Goal: Transaction & Acquisition: Obtain resource

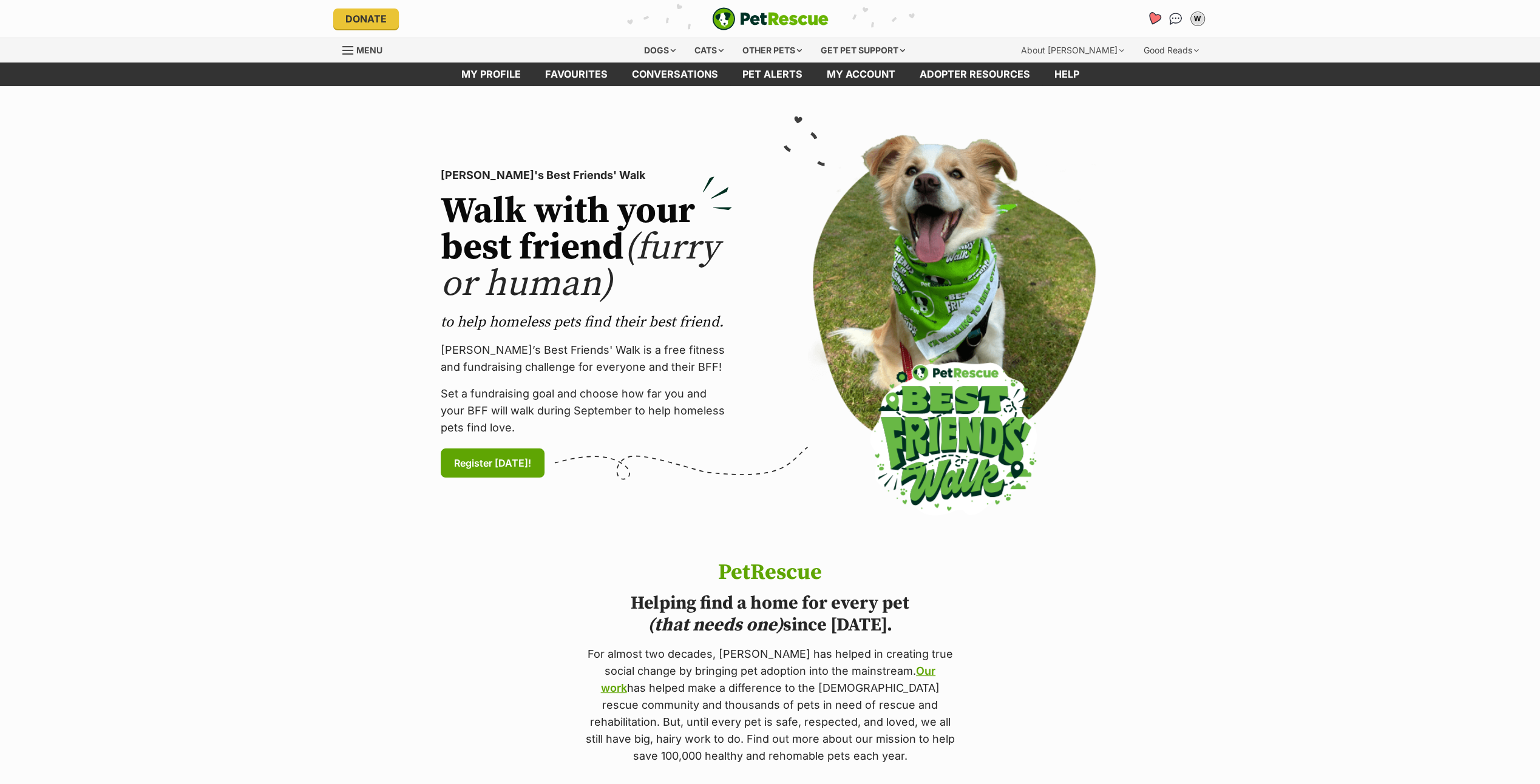
click at [1152, 14] on icon "Favourites" at bounding box center [1153, 18] width 15 height 14
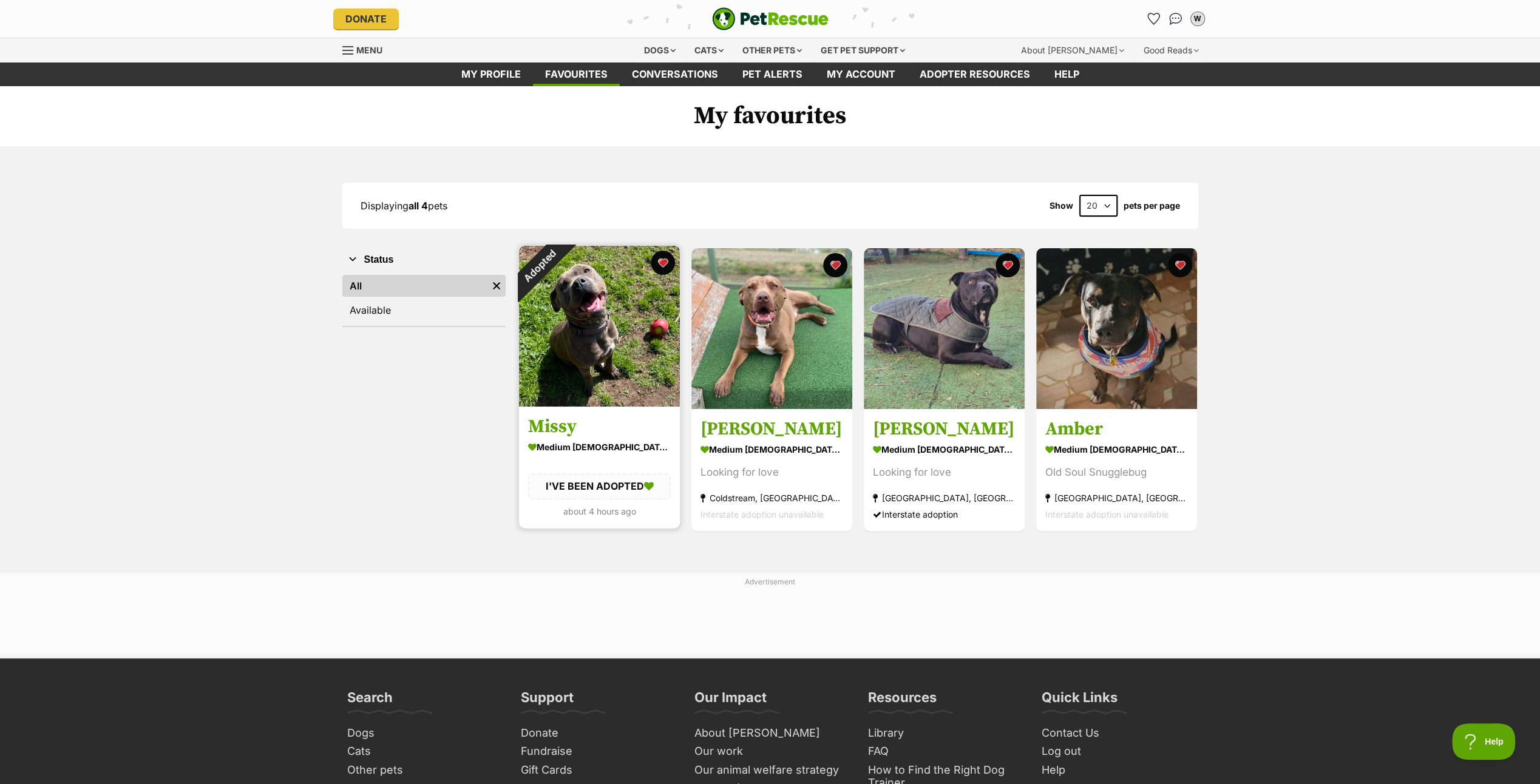
click at [541, 334] on img at bounding box center [599, 326] width 161 height 161
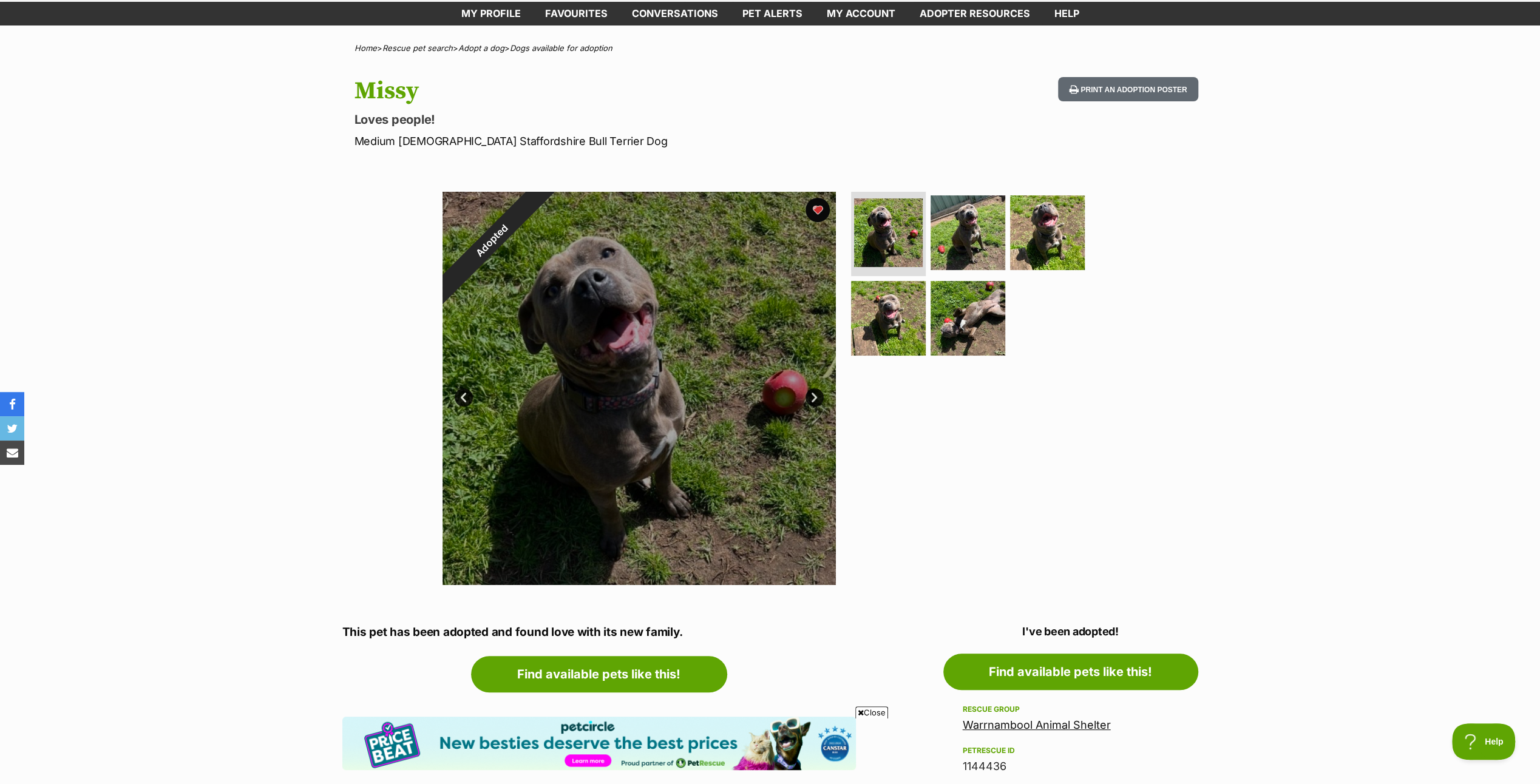
click at [638, 384] on div at bounding box center [639, 387] width 393 height 393
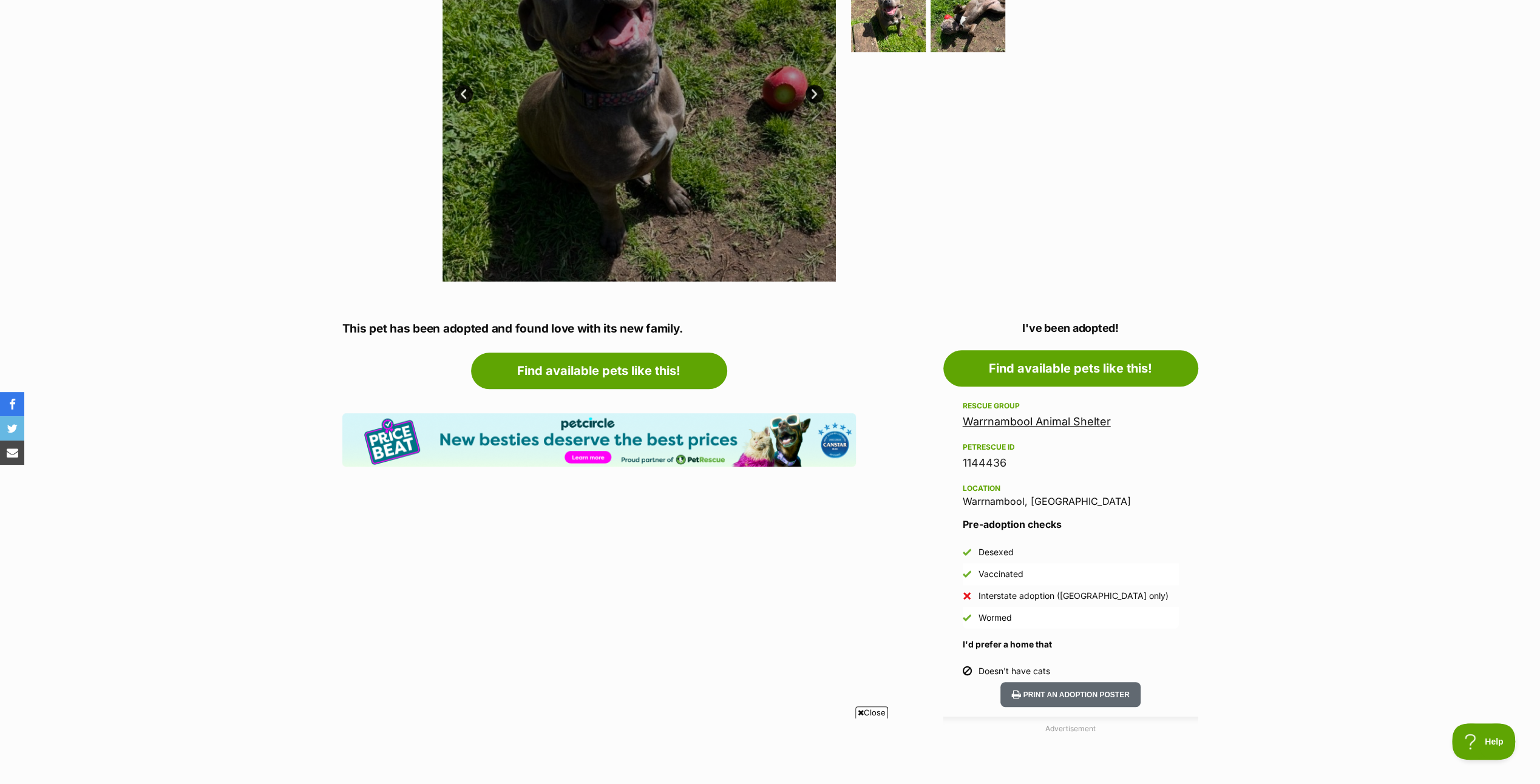
scroll to position [61, 0]
